Goal: Task Accomplishment & Management: Manage account settings

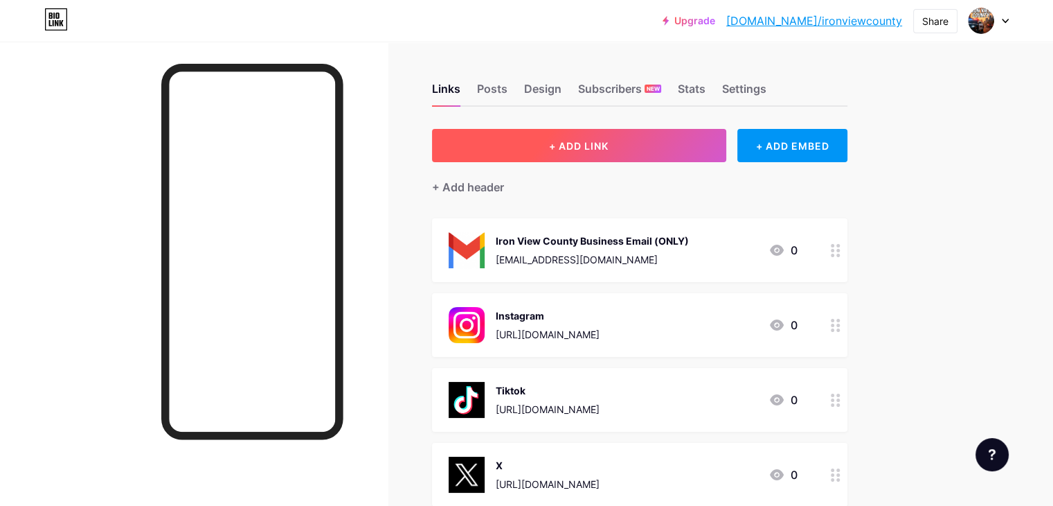
click at [679, 142] on button "+ ADD LINK" at bounding box center [579, 145] width 294 height 33
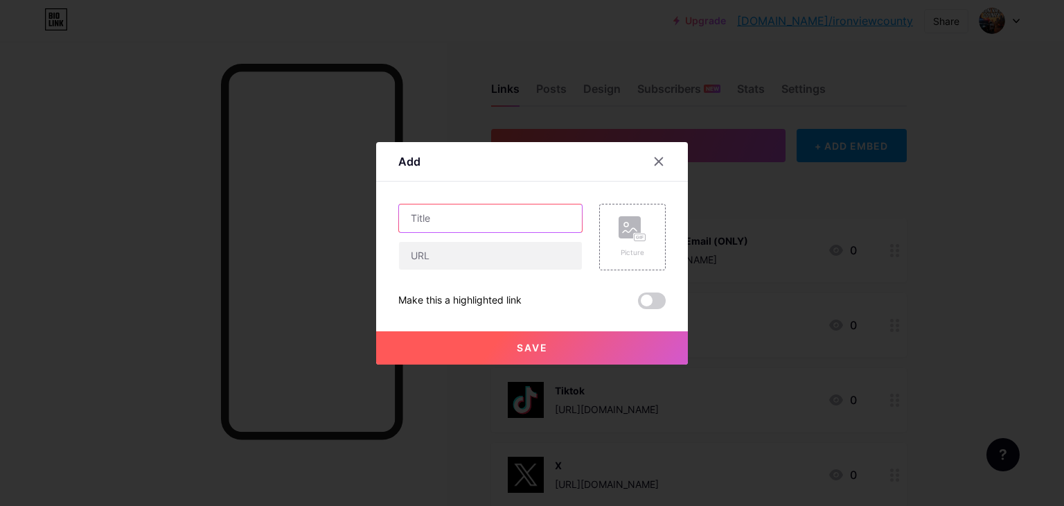
click at [477, 220] on input "text" at bounding box center [490, 218] width 183 height 28
type input "Discord"
click at [504, 260] on input "text" at bounding box center [490, 256] width 183 height 28
paste input "[URL][DOMAIN_NAME]"
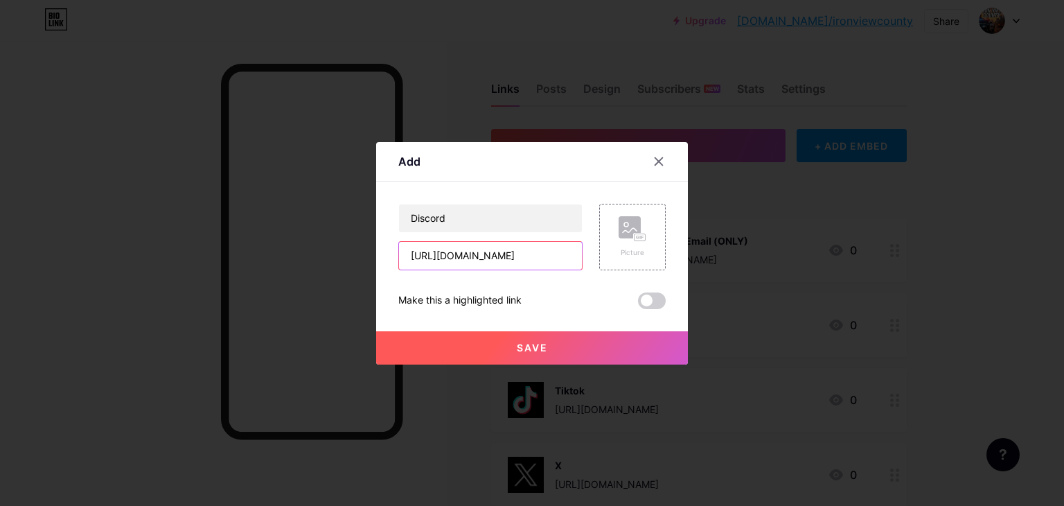
type input "[URL][DOMAIN_NAME]"
click at [499, 343] on button "Save" at bounding box center [532, 347] width 312 height 33
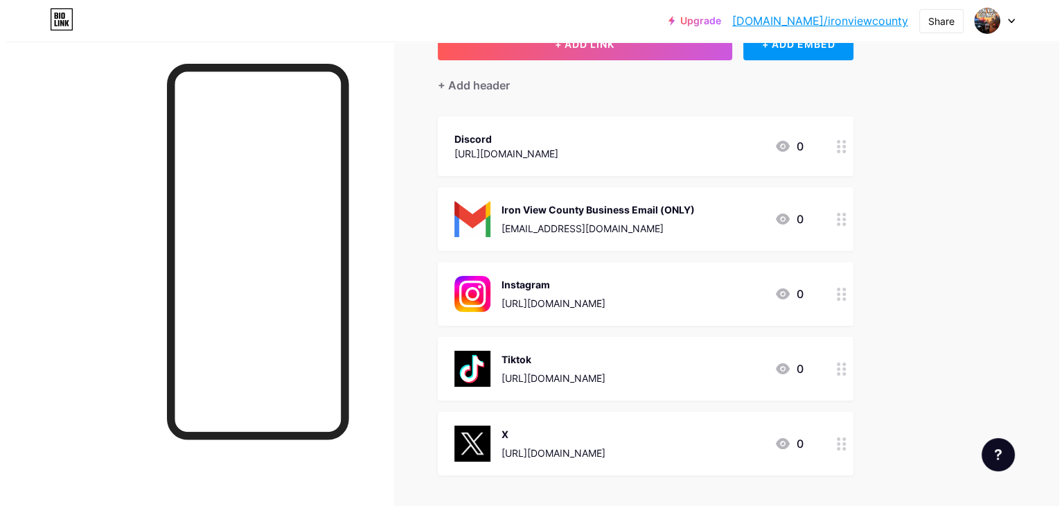
scroll to position [94, 0]
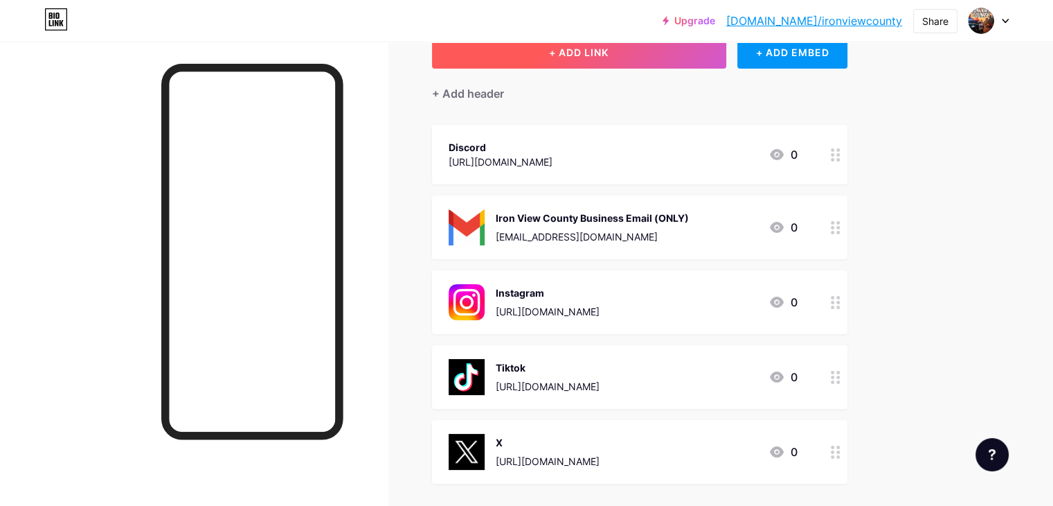
click at [693, 62] on button "+ ADD LINK" at bounding box center [579, 51] width 294 height 33
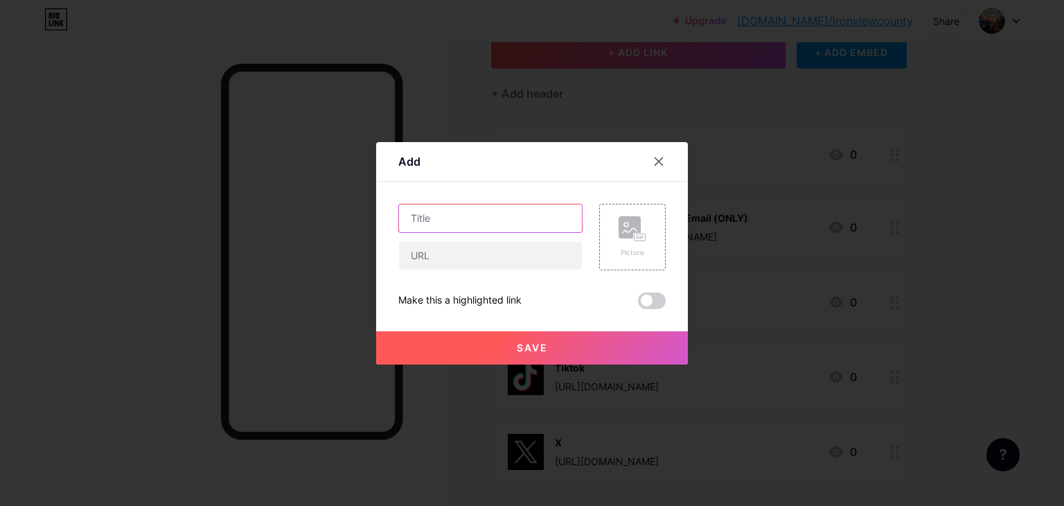
click at [499, 219] on input "text" at bounding box center [490, 218] width 183 height 28
type input "Youtube"
drag, startPoint x: 546, startPoint y: -8, endPoint x: 542, endPoint y: -15, distance: 8.4
click at [542, 0] on html "Upgrade [DOMAIN_NAME]/ironvi... [DOMAIN_NAME]/ironviewcounty Share Switch accou…" at bounding box center [532, 275] width 1064 height 738
click at [446, 256] on input "text" at bounding box center [490, 256] width 183 height 28
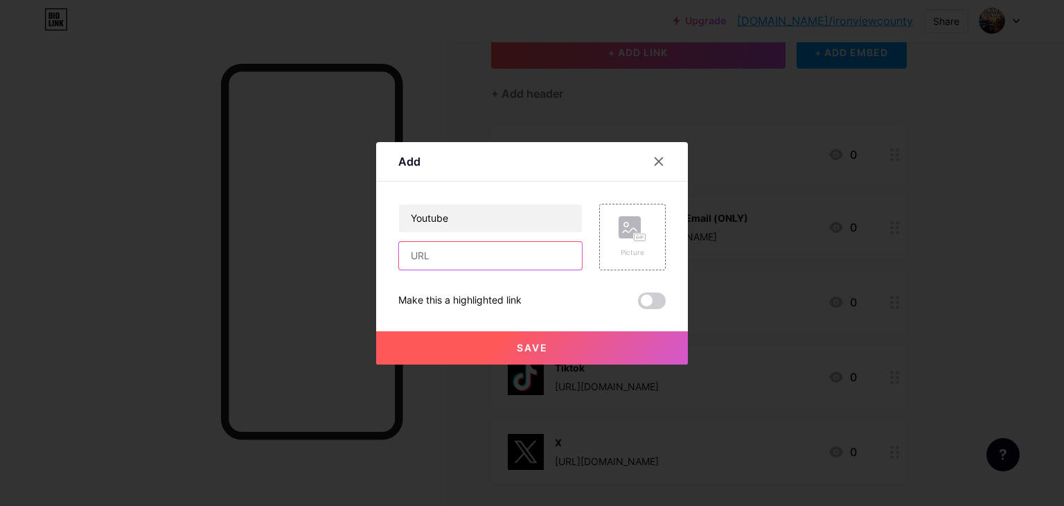
paste input "[URL][DOMAIN_NAME]"
type input "[URL][DOMAIN_NAME]"
click at [438, 355] on button "Save" at bounding box center [532, 347] width 312 height 33
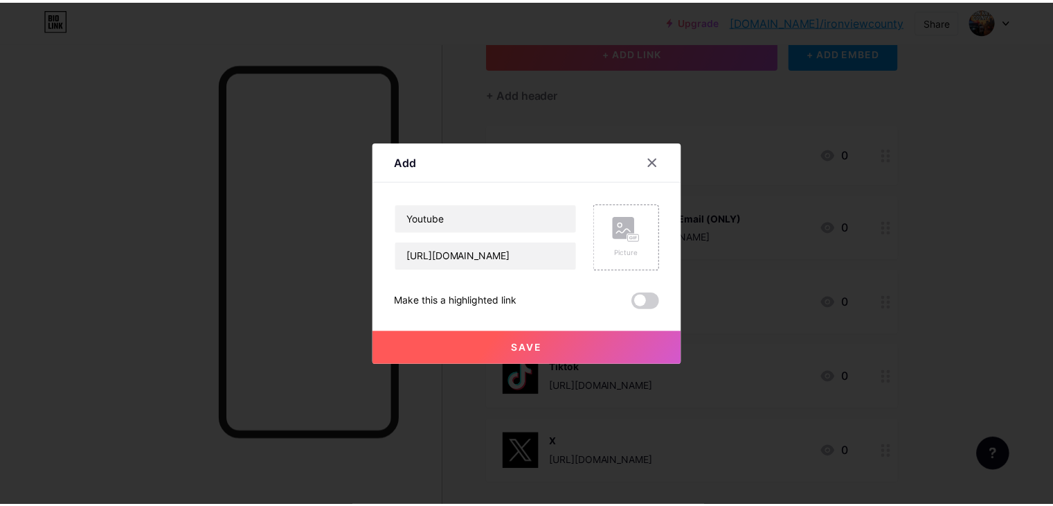
scroll to position [0, 0]
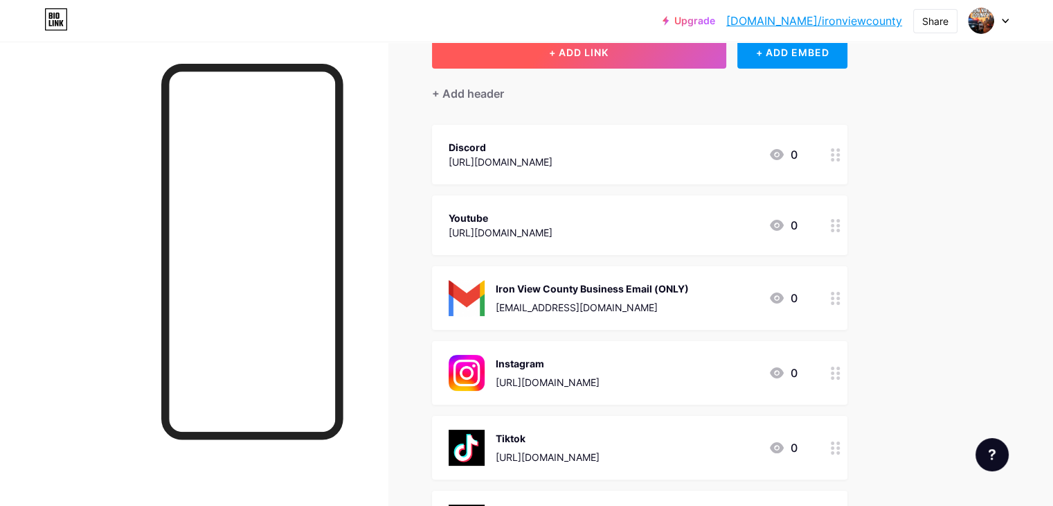
click at [678, 48] on button "+ ADD LINK" at bounding box center [579, 51] width 294 height 33
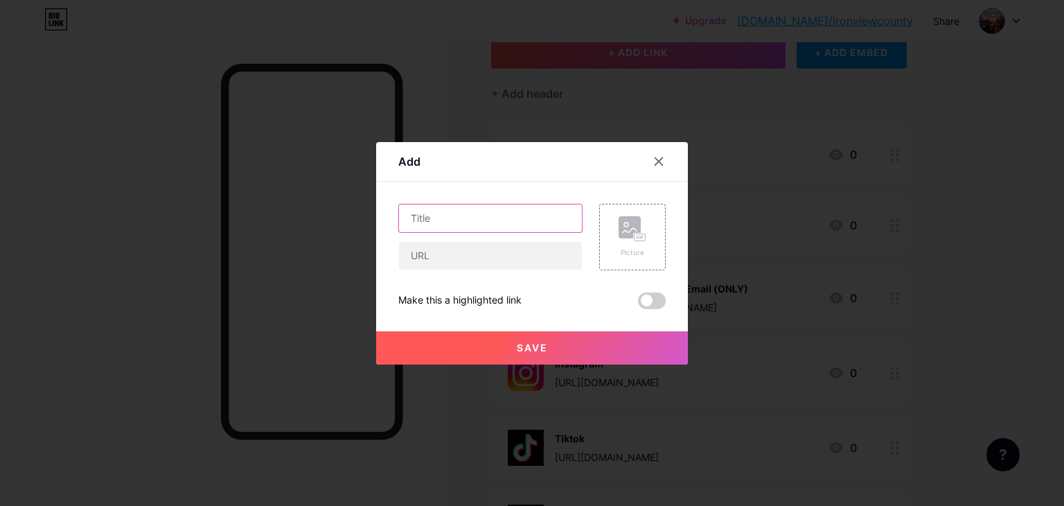
click at [519, 224] on input "text" at bounding box center [490, 218] width 183 height 28
type input "Play"
click at [571, 340] on button "Save" at bounding box center [532, 347] width 312 height 33
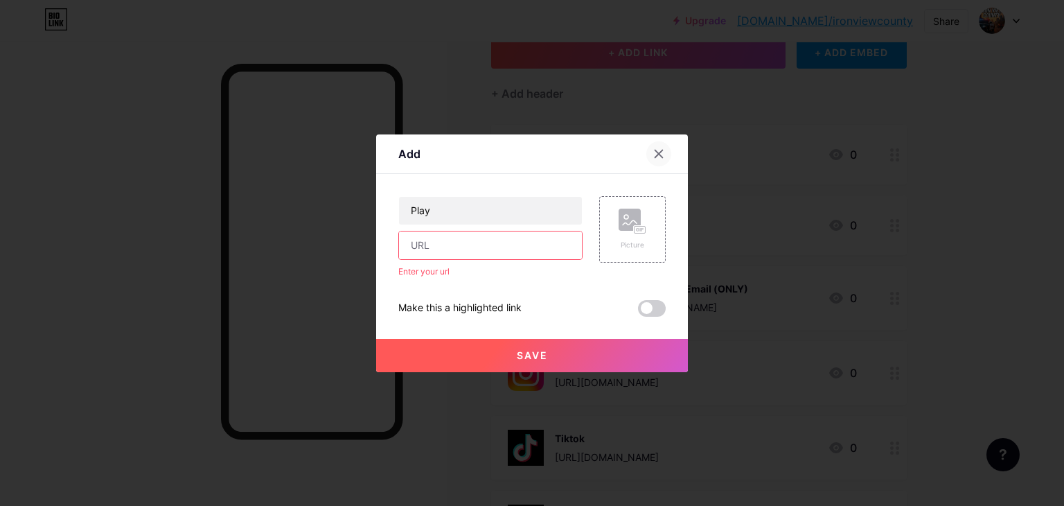
click at [653, 149] on icon at bounding box center [658, 153] width 11 height 11
